Goal: Task Accomplishment & Management: Manage account settings

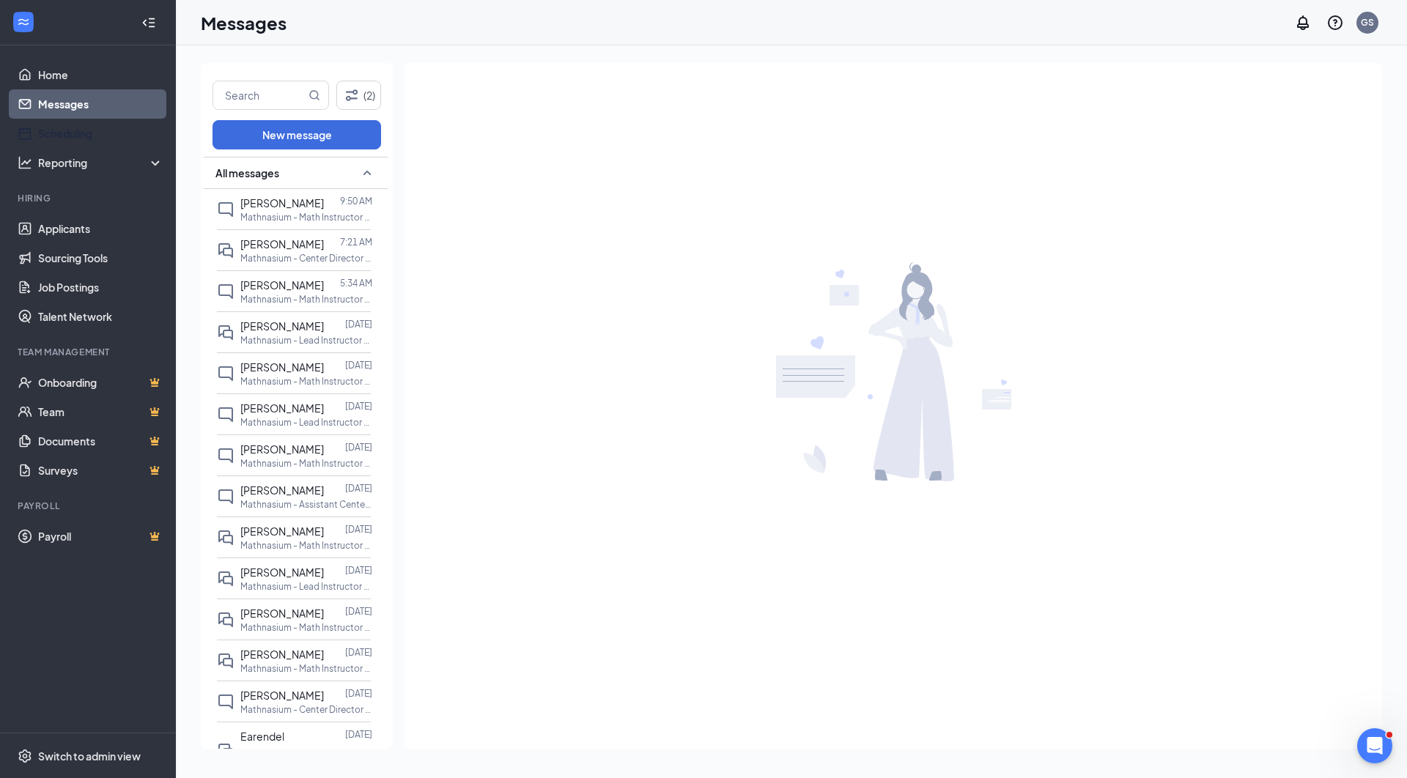
click at [54, 100] on link "Messages" at bounding box center [100, 103] width 125 height 29
click at [54, 76] on link "Home" at bounding box center [100, 74] width 125 height 29
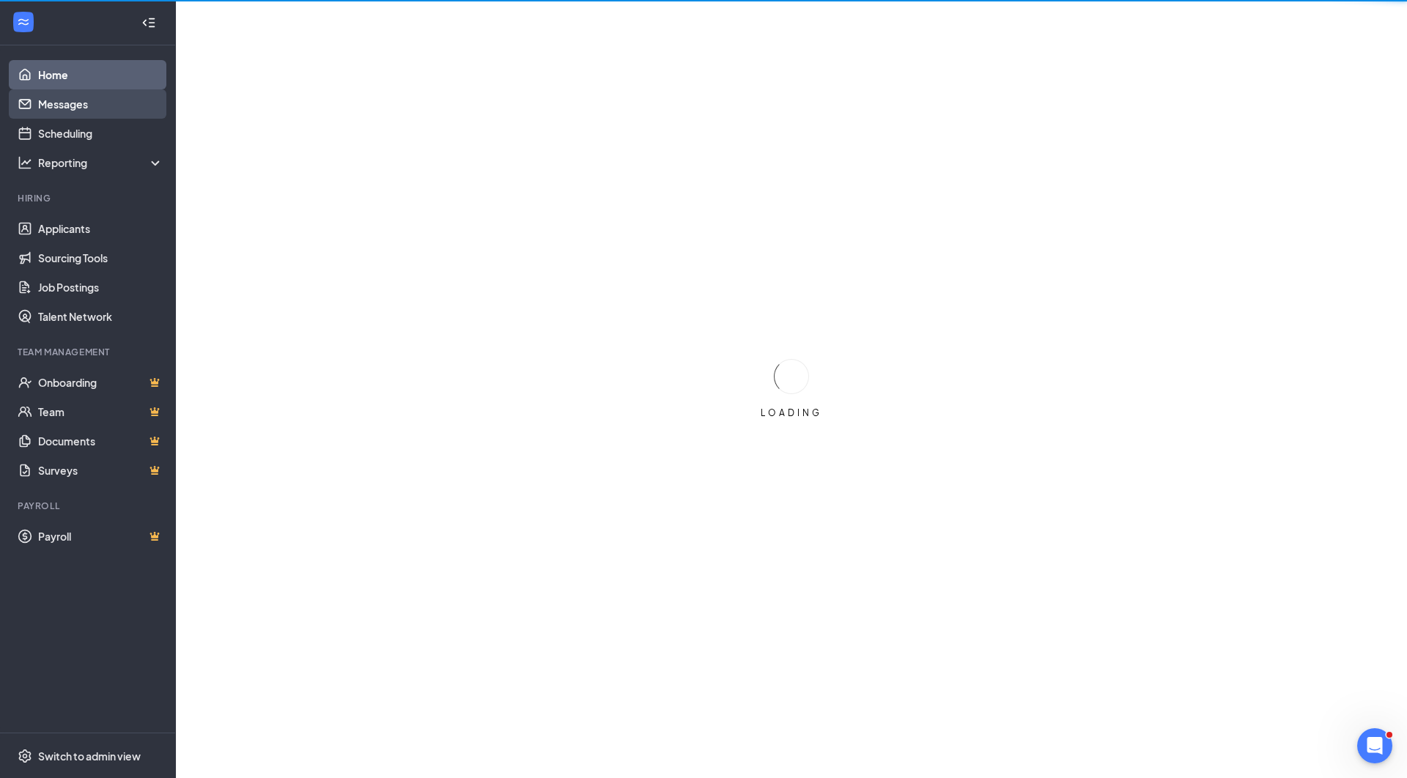
click at [52, 103] on link "Messages" at bounding box center [100, 103] width 125 height 29
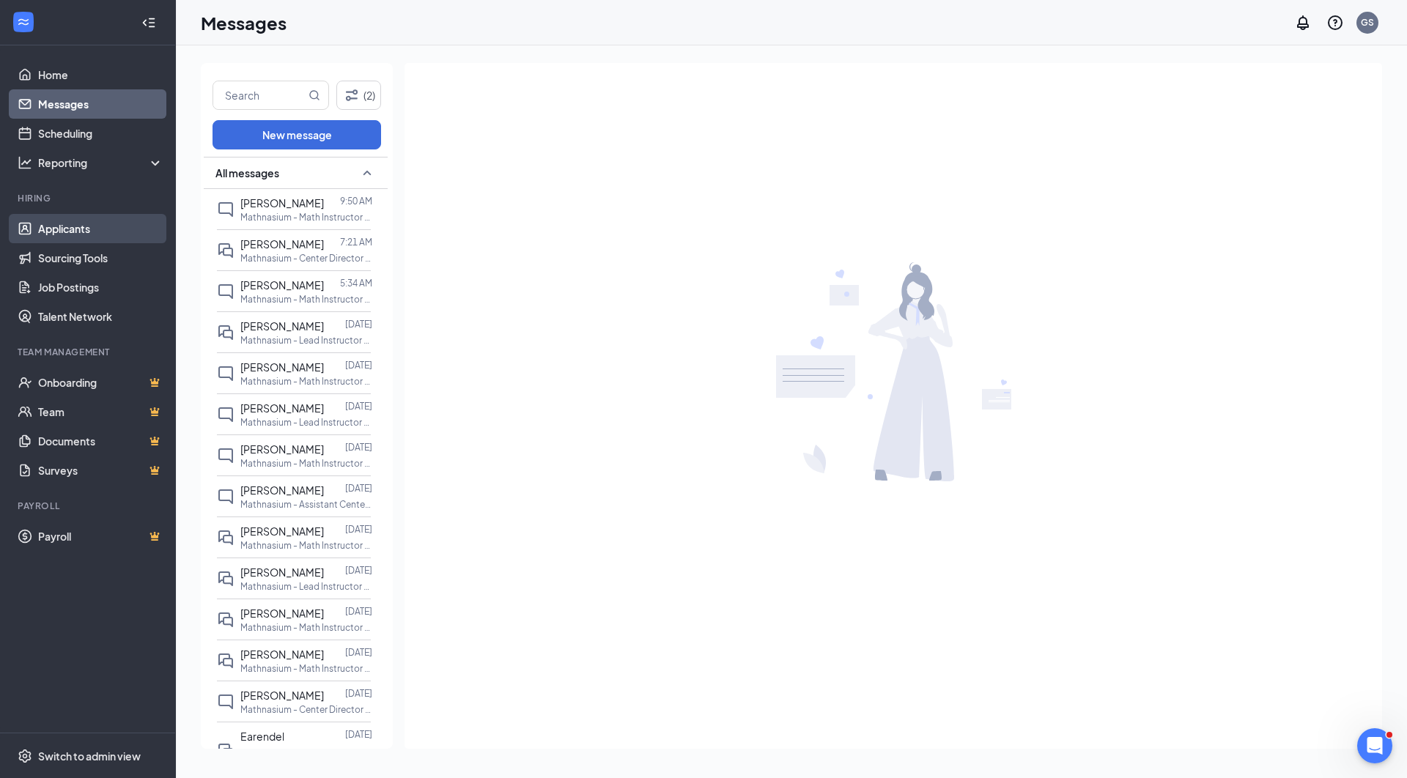
click at [47, 228] on link "Applicants" at bounding box center [100, 228] width 125 height 29
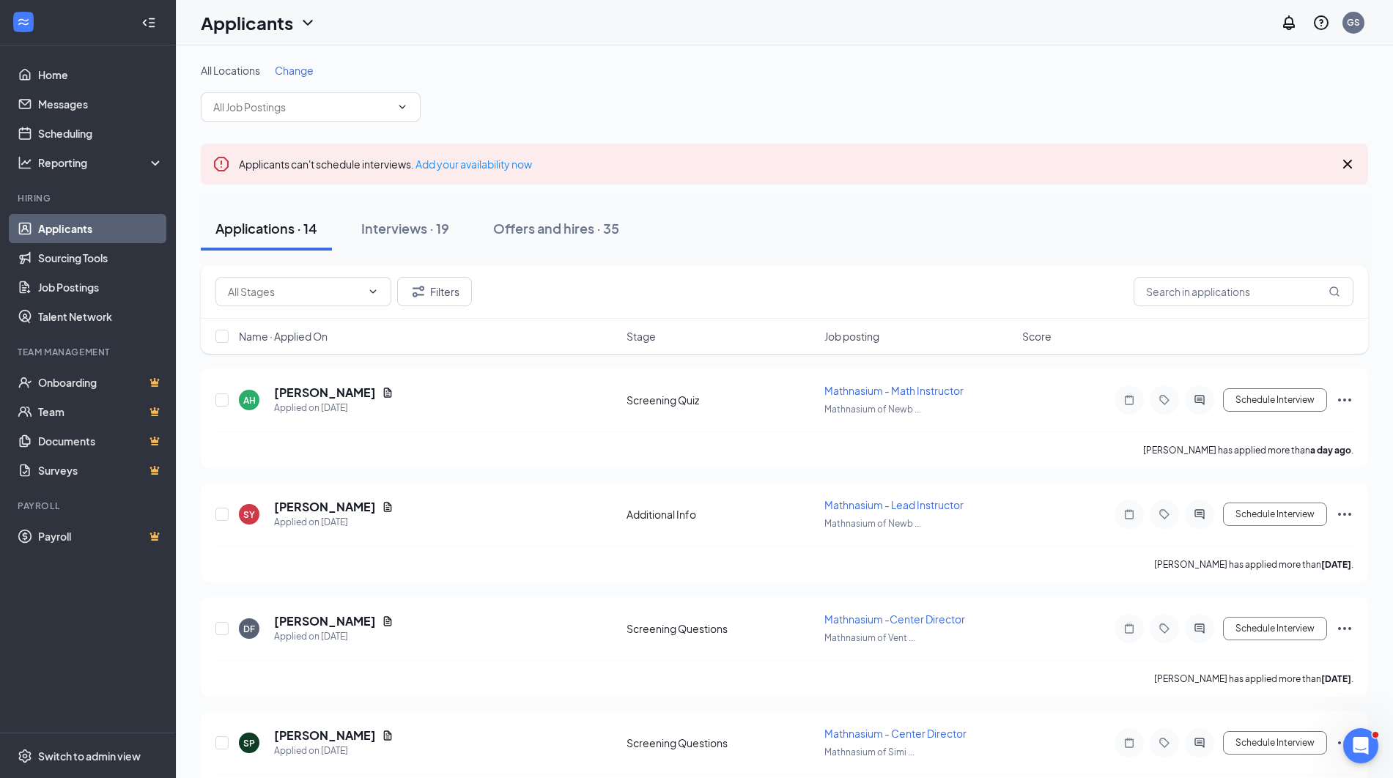
click at [667, 245] on div "Applications · 14 Interviews · 19 Offers and hires · 35" at bounding box center [785, 229] width 1168 height 44
click at [378, 243] on button "Interviews · 19" at bounding box center [405, 229] width 117 height 44
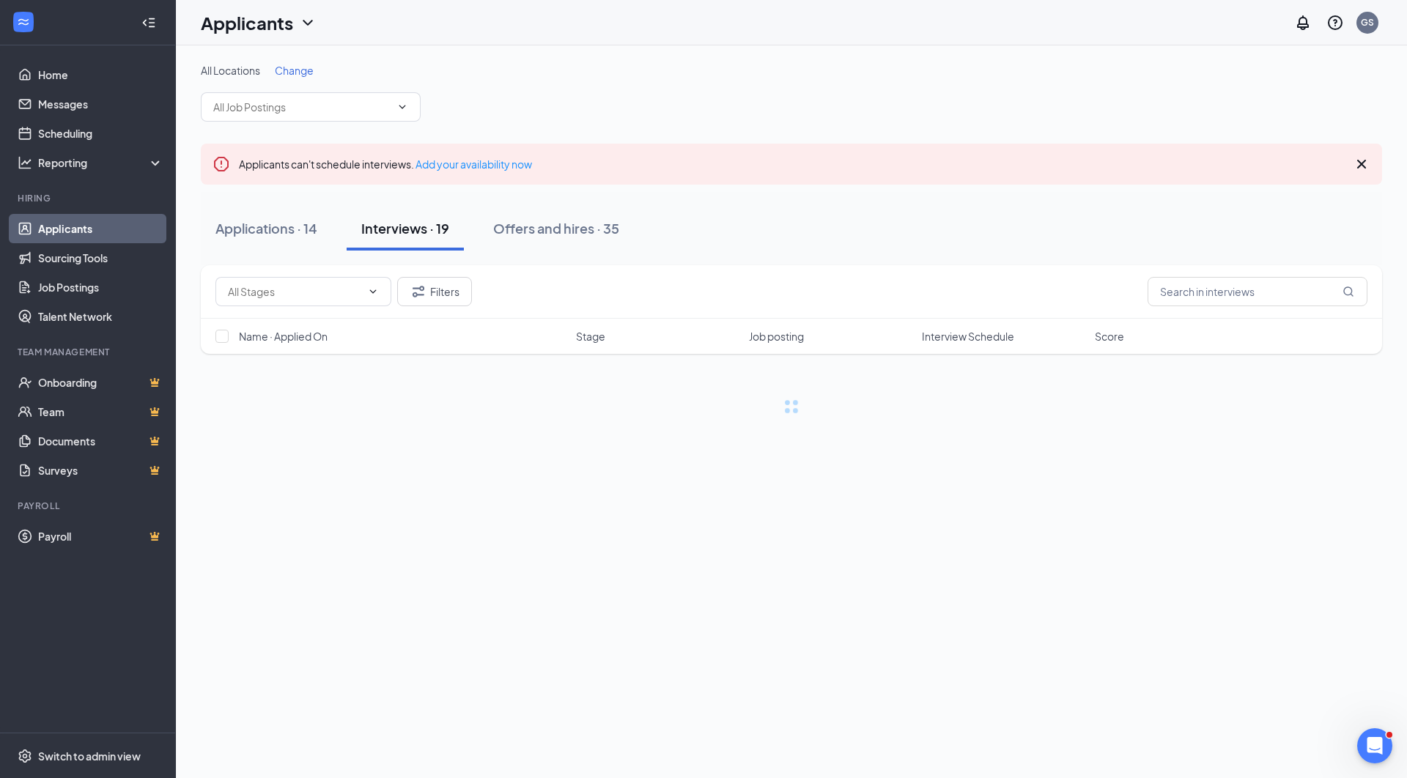
click at [300, 234] on div "Applications · 14" at bounding box center [266, 228] width 102 height 18
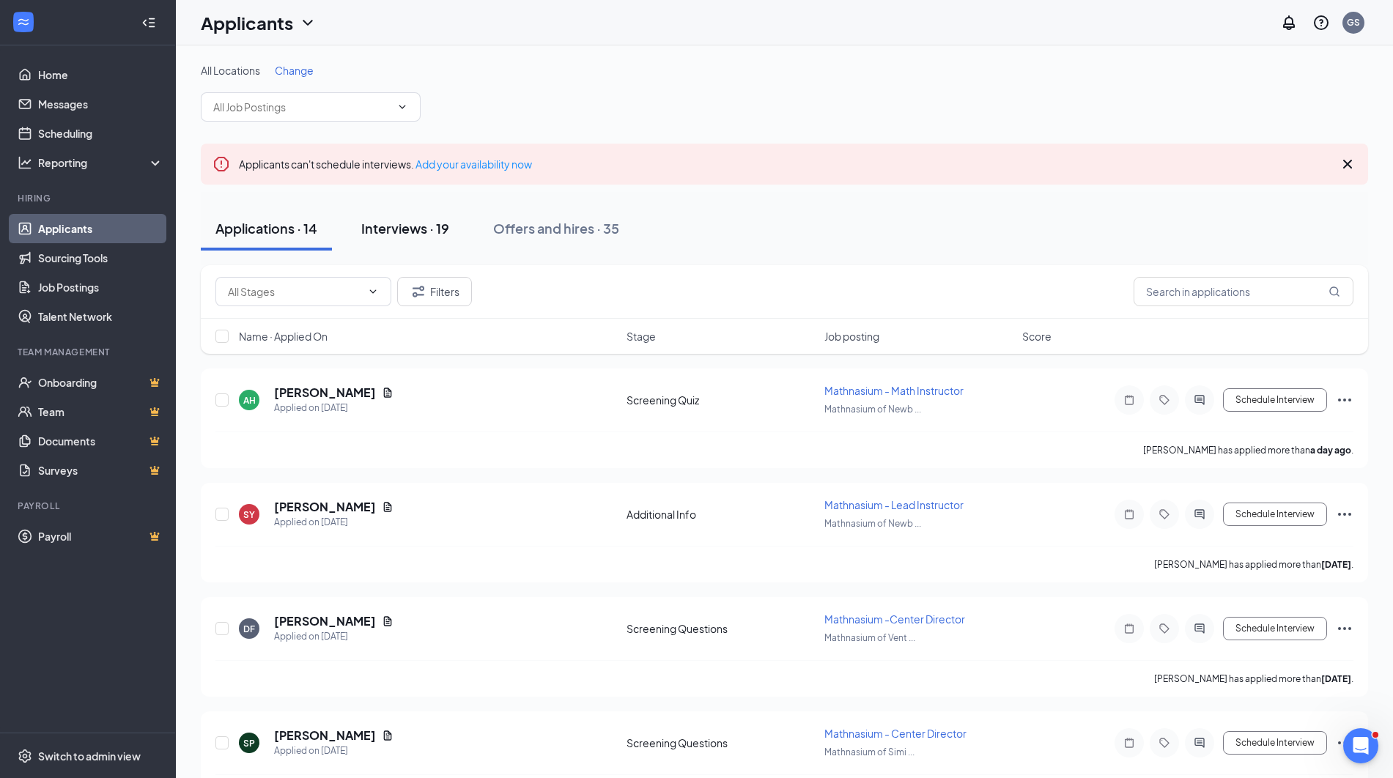
click at [378, 234] on div "Interviews · 19" at bounding box center [405, 228] width 88 height 18
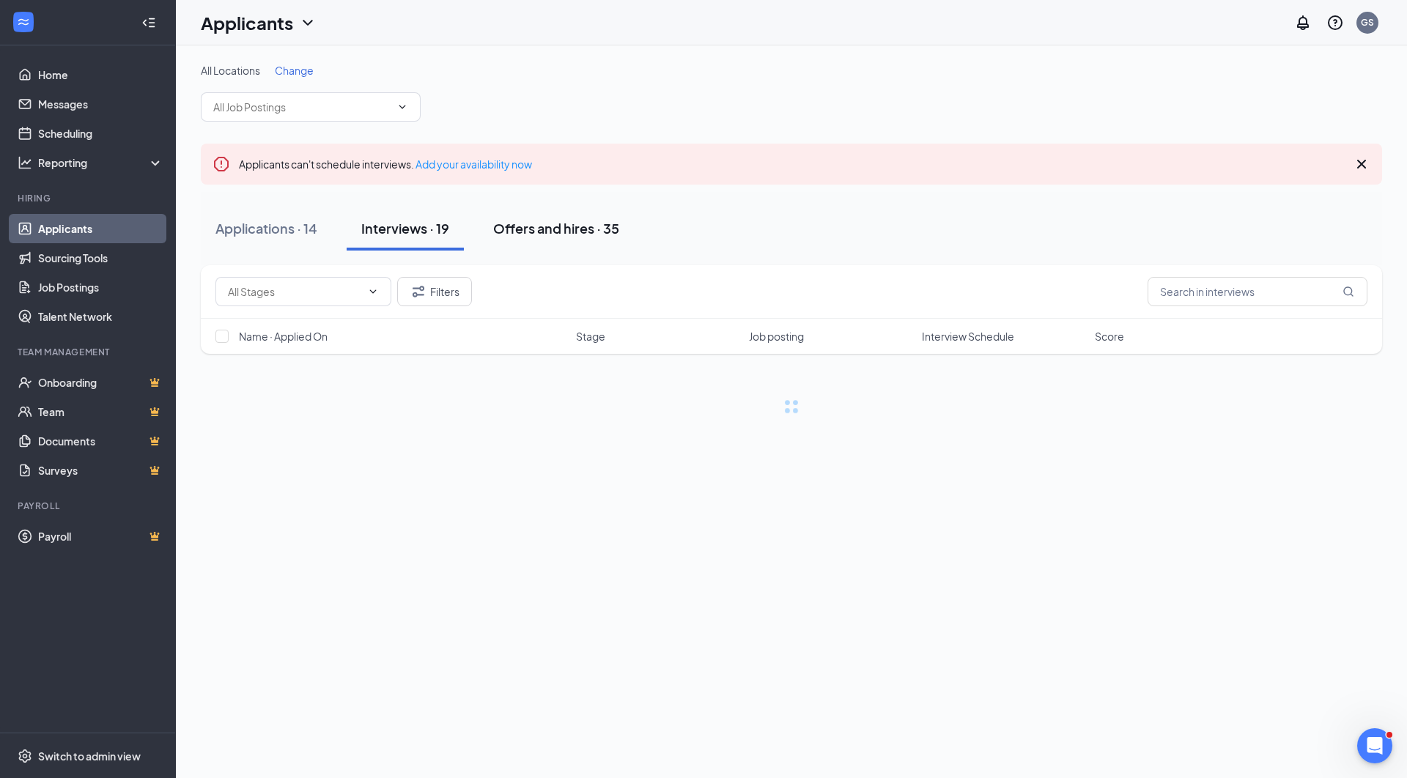
click at [545, 234] on div "Offers and hires · 35" at bounding box center [556, 228] width 126 height 18
click at [305, 236] on div "Applications · 14" at bounding box center [266, 228] width 102 height 18
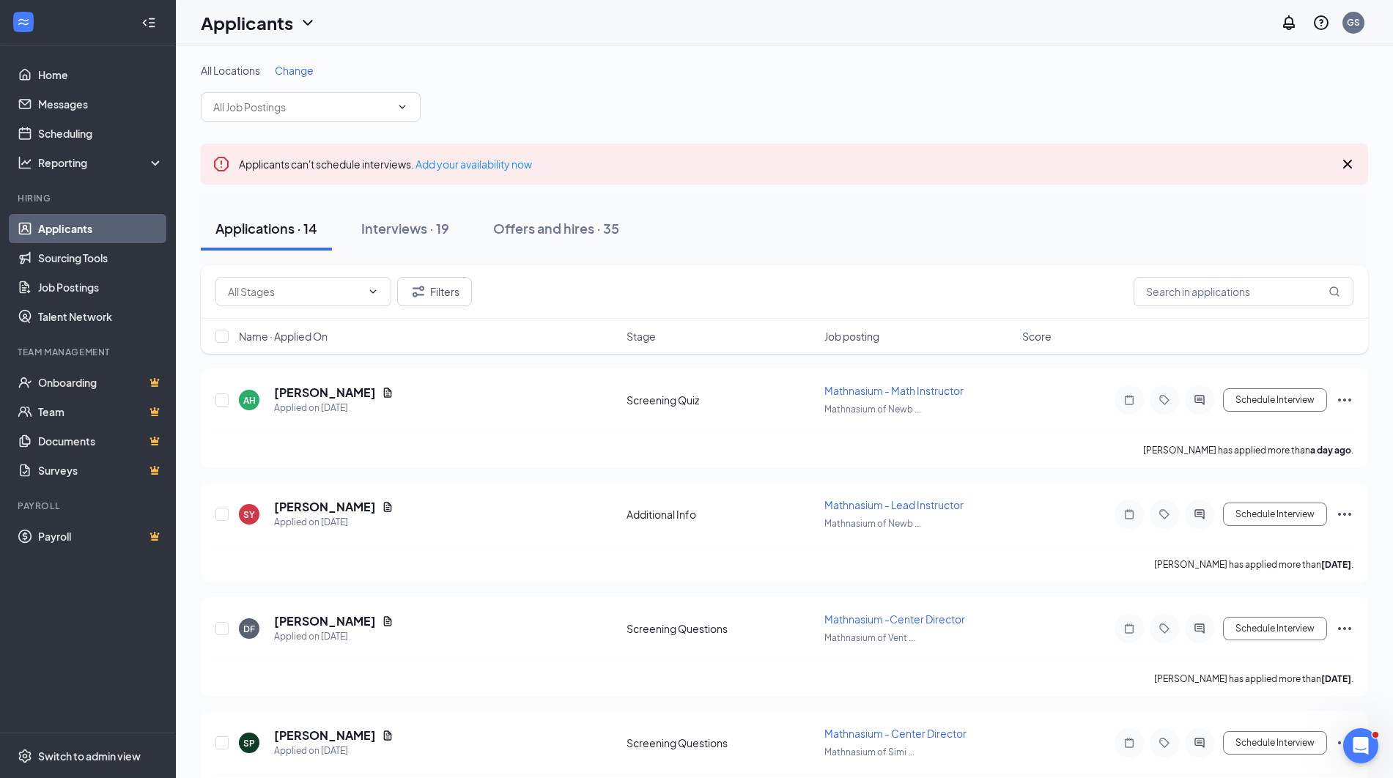
click at [689, 237] on div "Applications · 14 Interviews · 19 Offers and hires · 35" at bounding box center [785, 229] width 1168 height 44
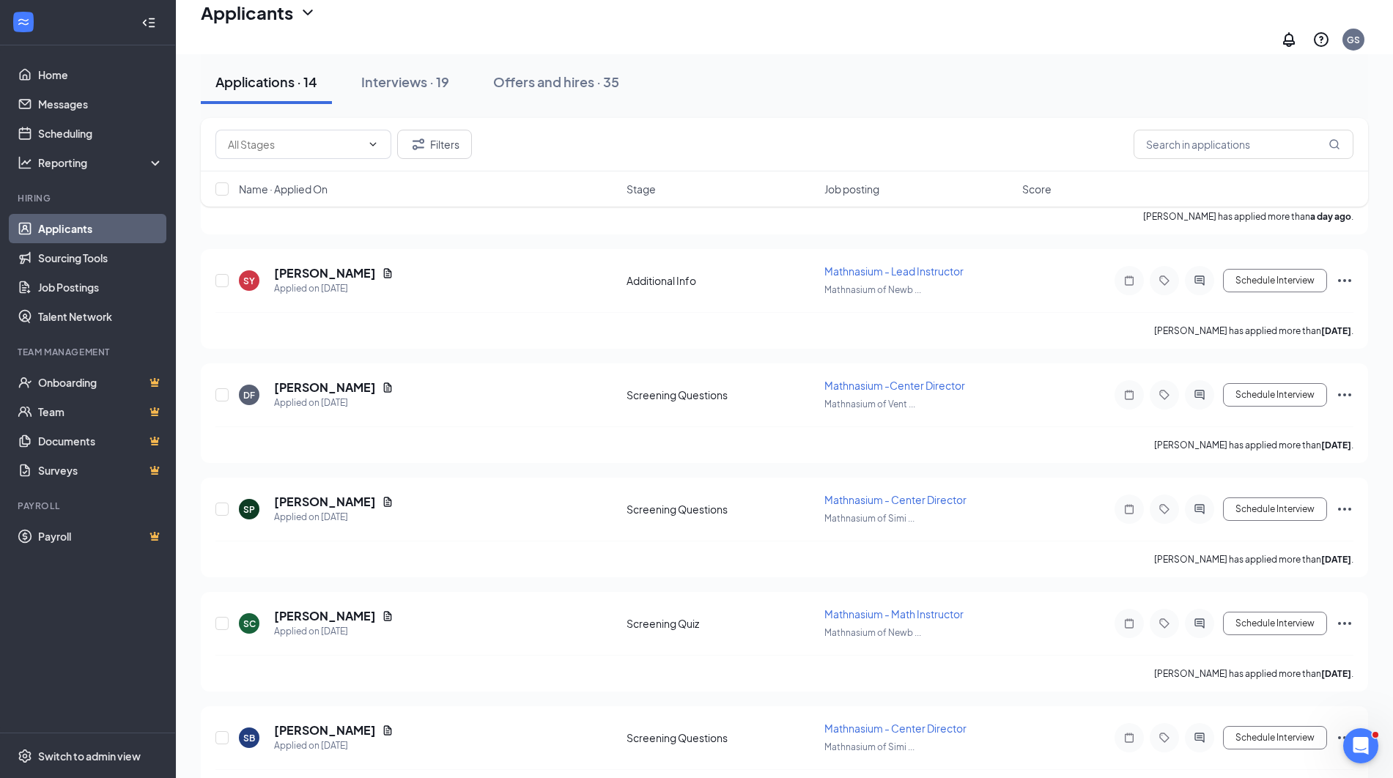
scroll to position [275, 0]
